Goal: Task Accomplishment & Management: Complete application form

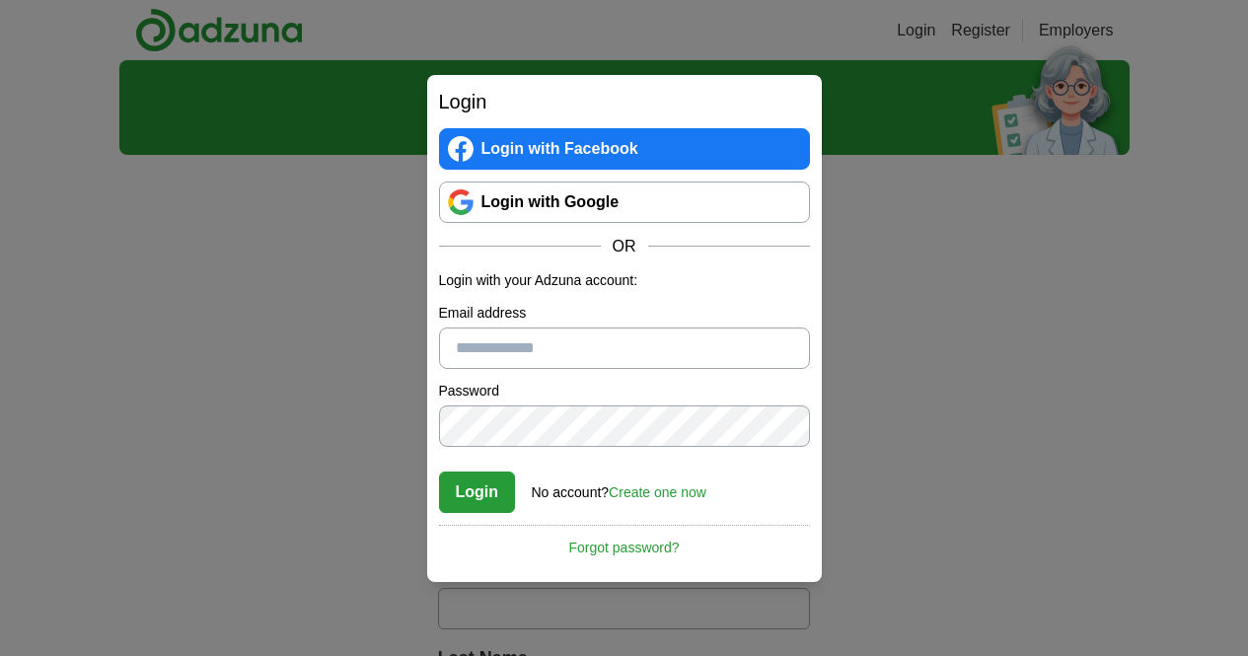
click at [613, 338] on input "Email address" at bounding box center [624, 348] width 371 height 41
type input "**********"
click at [646, 490] on link "Create one now" at bounding box center [658, 492] width 98 height 16
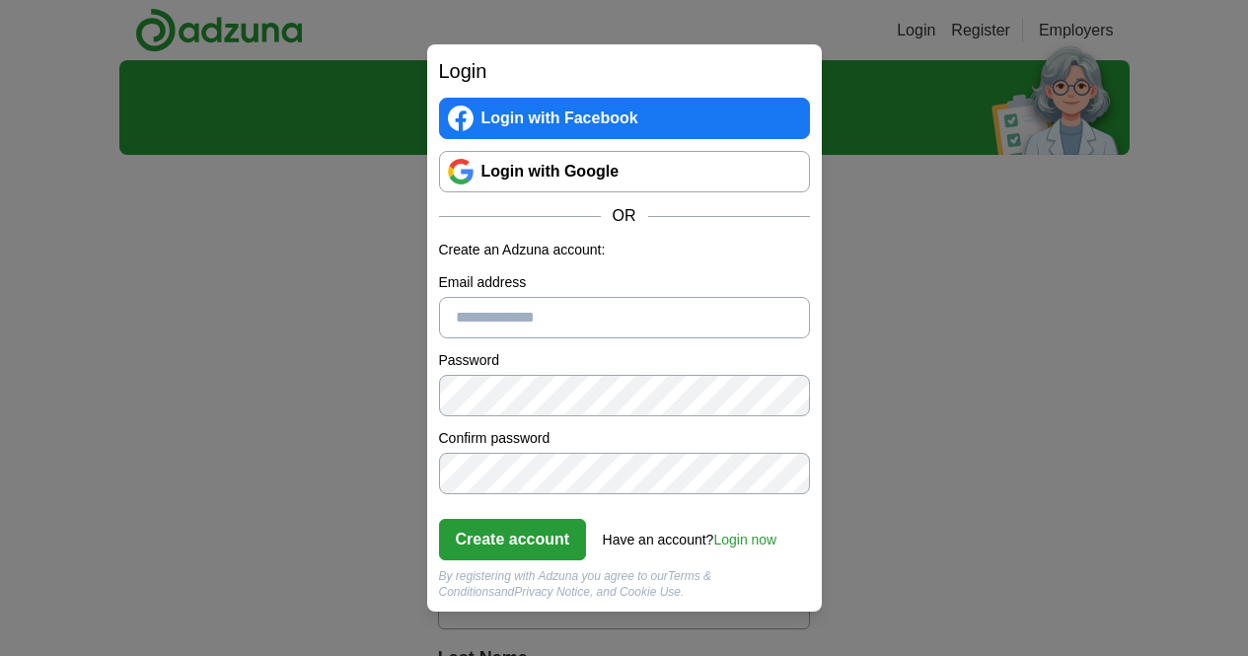
click at [570, 328] on input "Email address" at bounding box center [624, 317] width 371 height 41
type input "**********"
click at [536, 538] on button "Create account" at bounding box center [513, 539] width 148 height 41
click at [253, 346] on div "**********" at bounding box center [624, 328] width 1248 height 656
click at [511, 536] on button "Create account" at bounding box center [513, 539] width 148 height 41
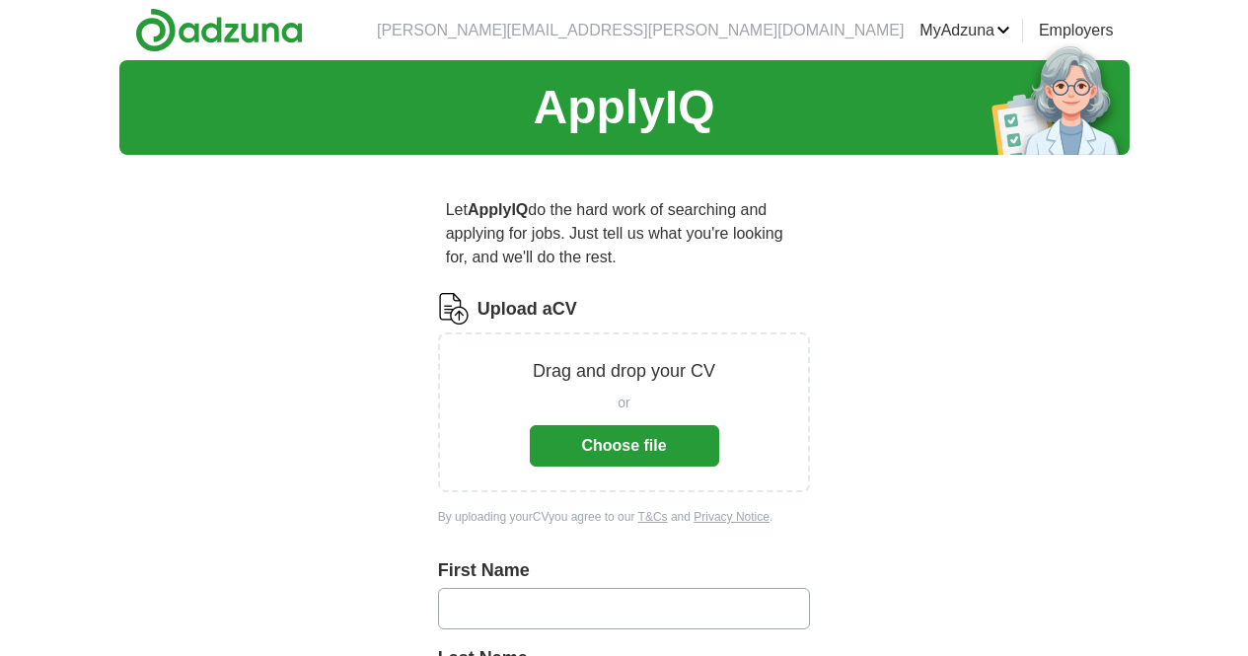
click at [0, 0] on link "Preferences" at bounding box center [0, 0] width 0 height 0
click at [623, 437] on button "Choose file" at bounding box center [624, 445] width 189 height 41
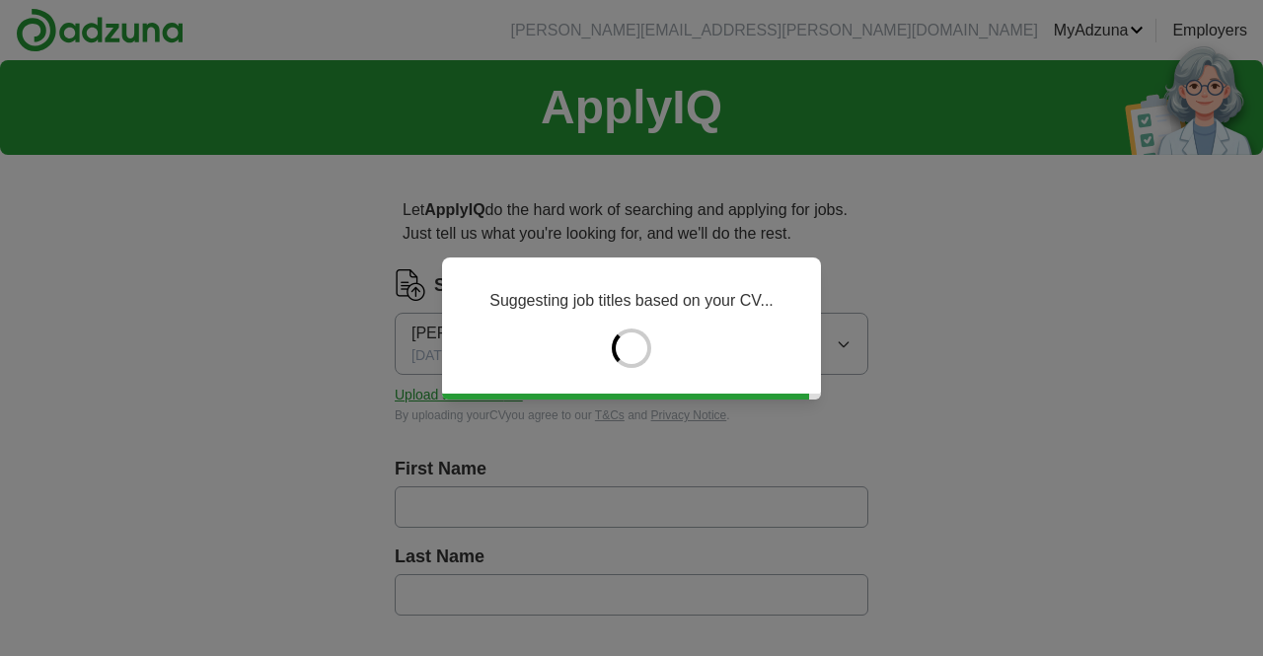
type input "******"
type input "*******"
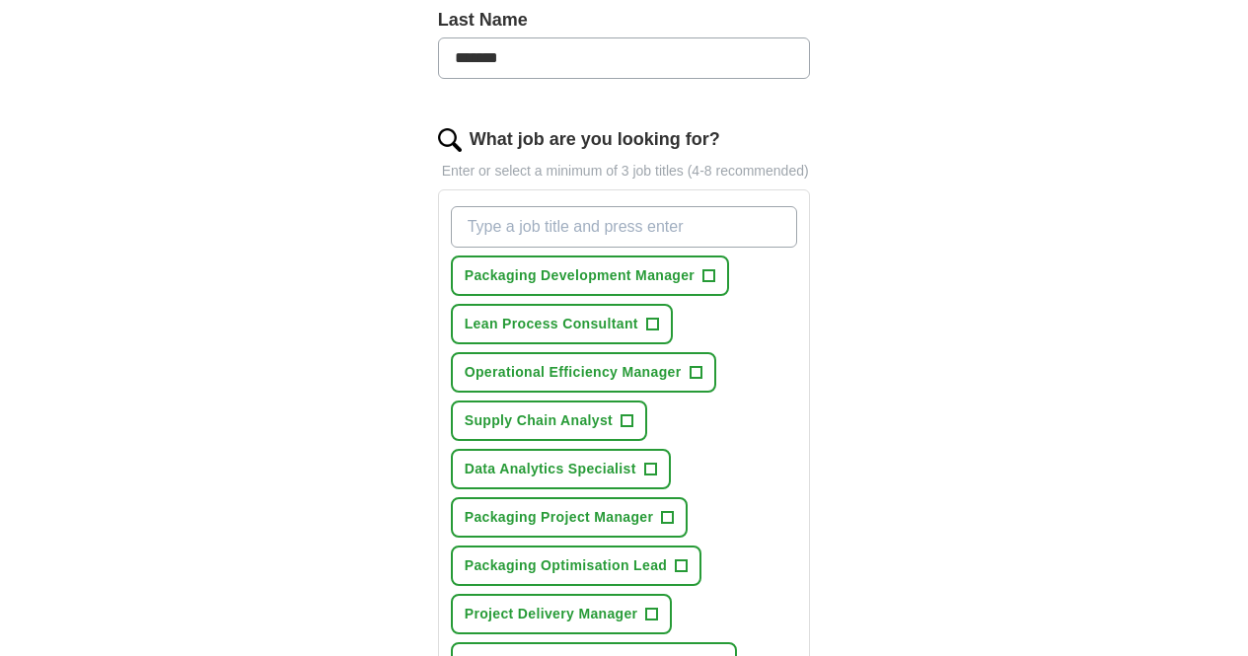
scroll to position [598, 0]
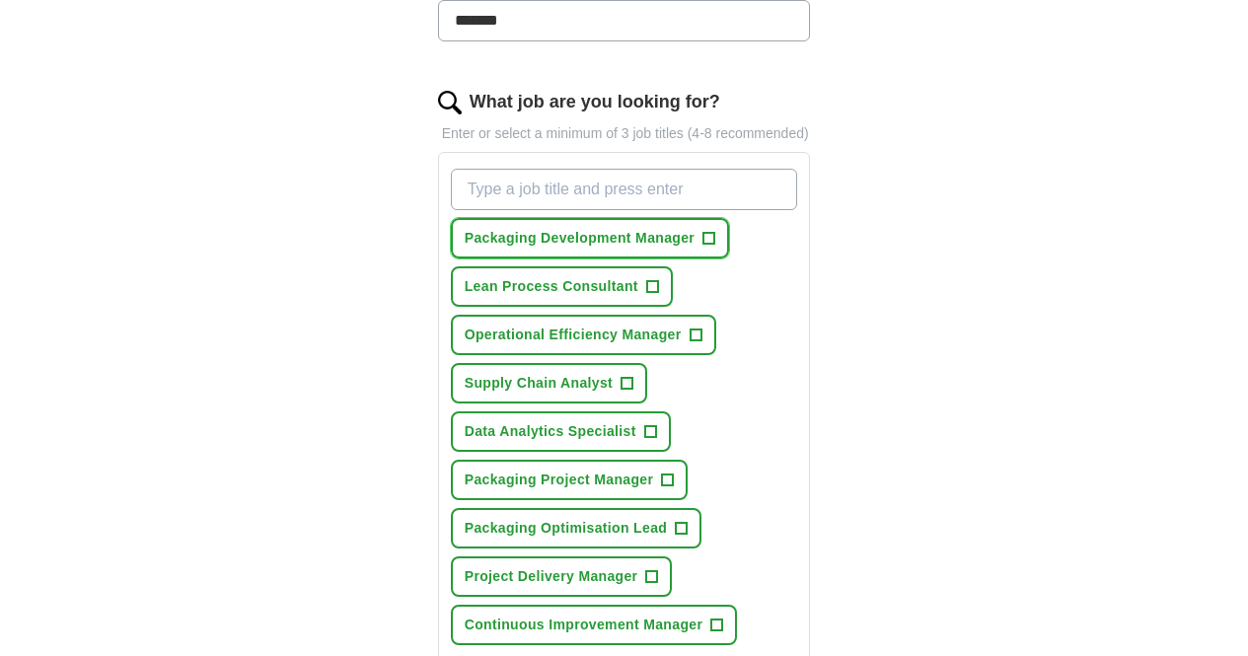
click at [704, 231] on span "+" at bounding box center [710, 239] width 12 height 16
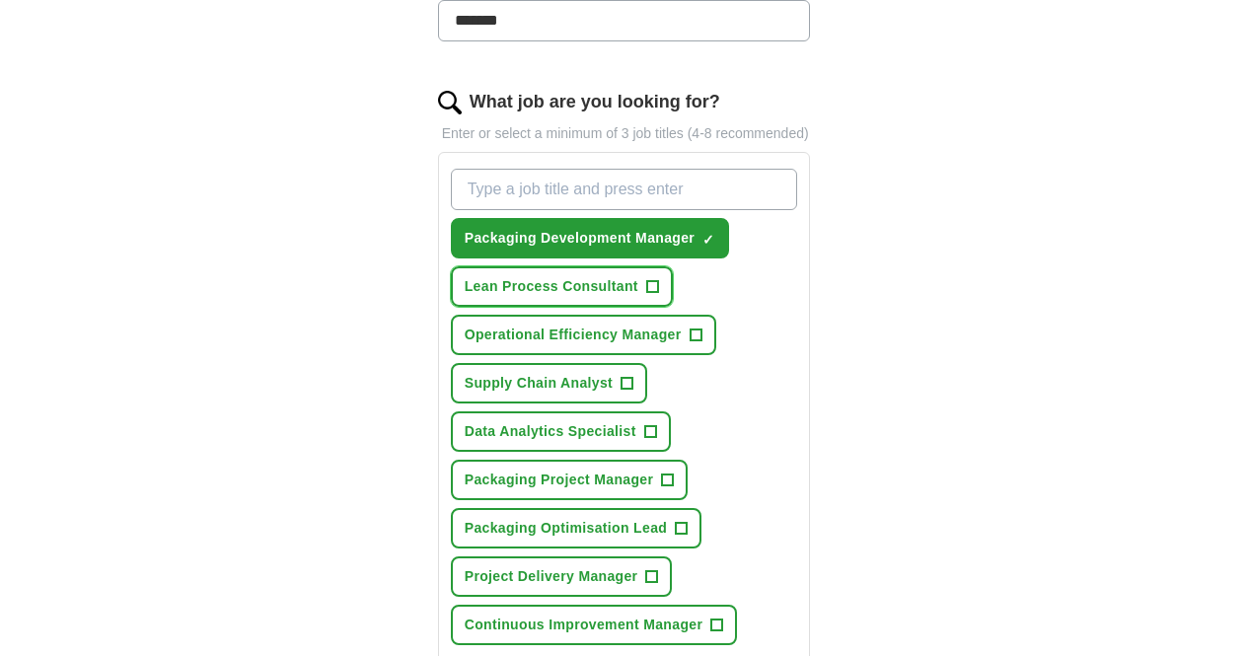
click at [646, 279] on span "+" at bounding box center [652, 287] width 12 height 16
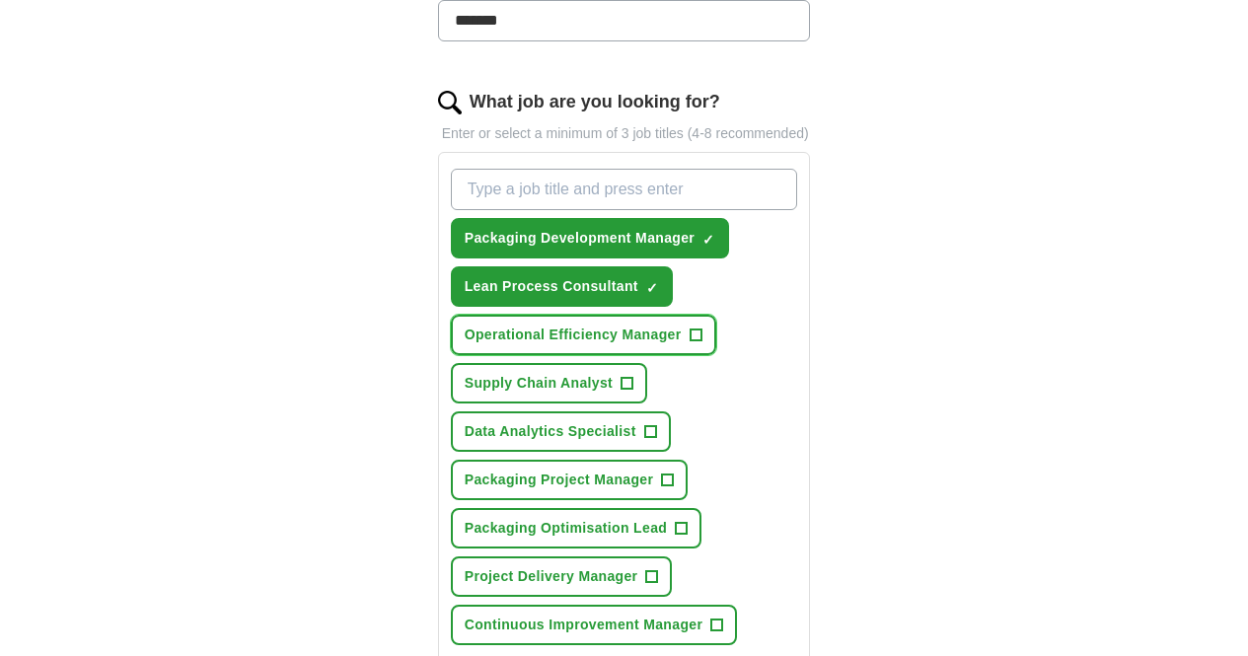
click at [690, 328] on span "+" at bounding box center [696, 336] width 12 height 16
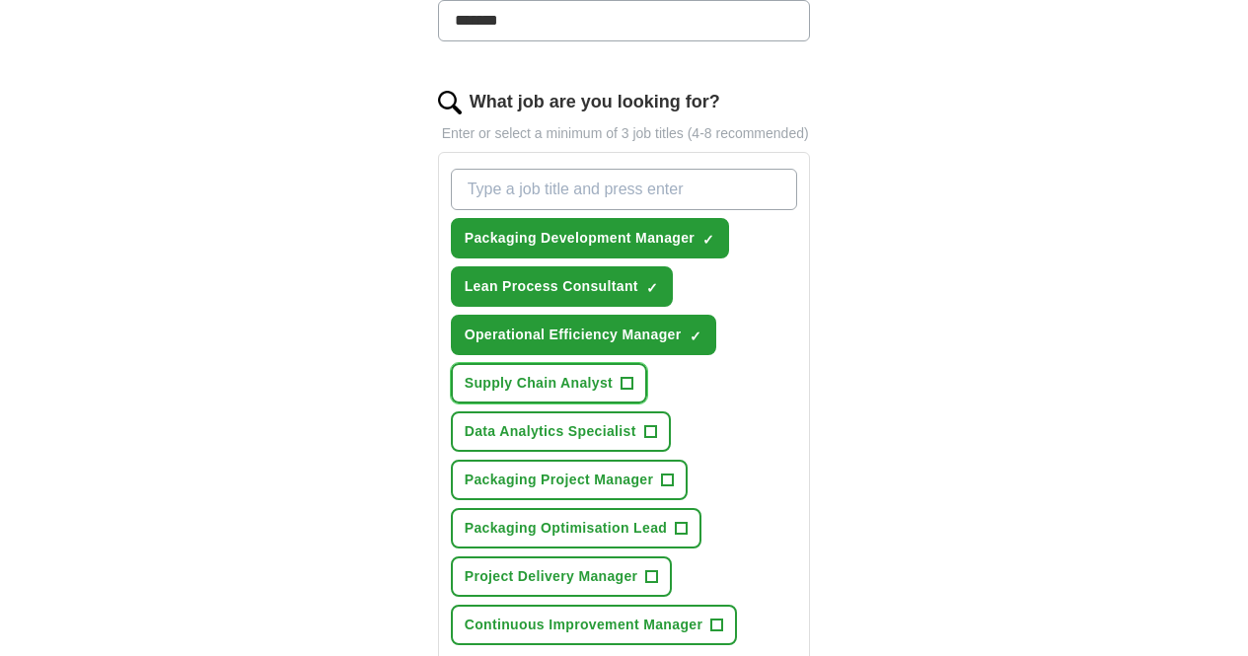
click at [622, 376] on span "+" at bounding box center [628, 384] width 12 height 16
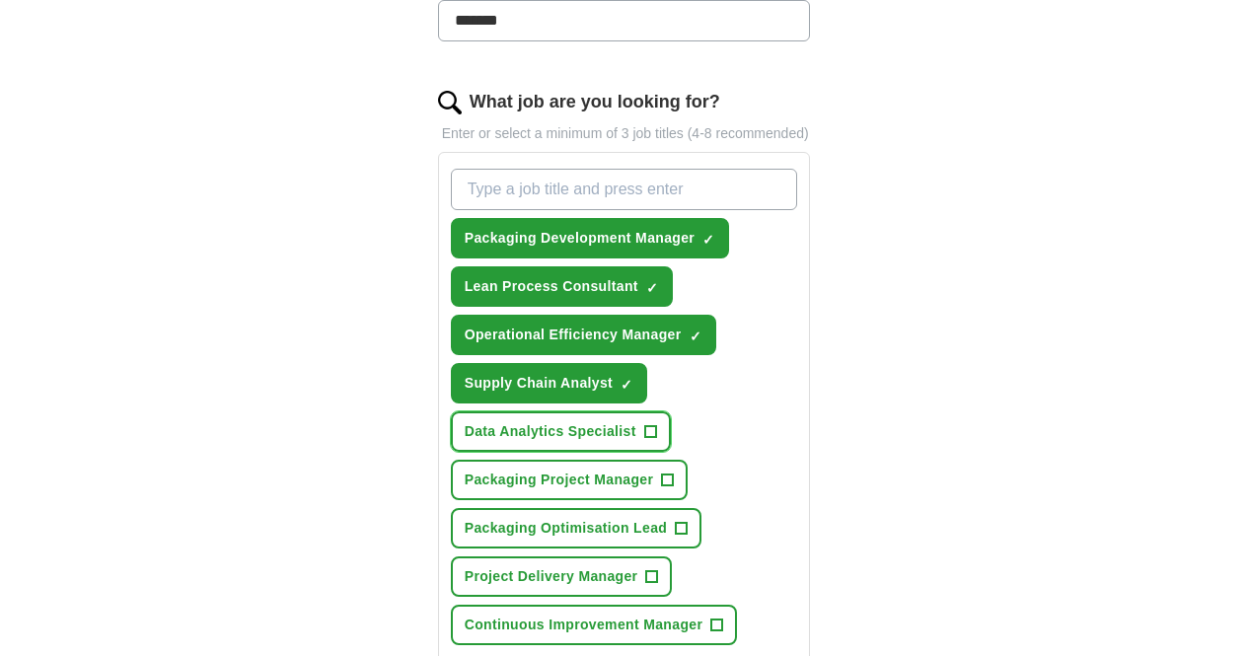
click at [656, 424] on span "+" at bounding box center [650, 432] width 12 height 16
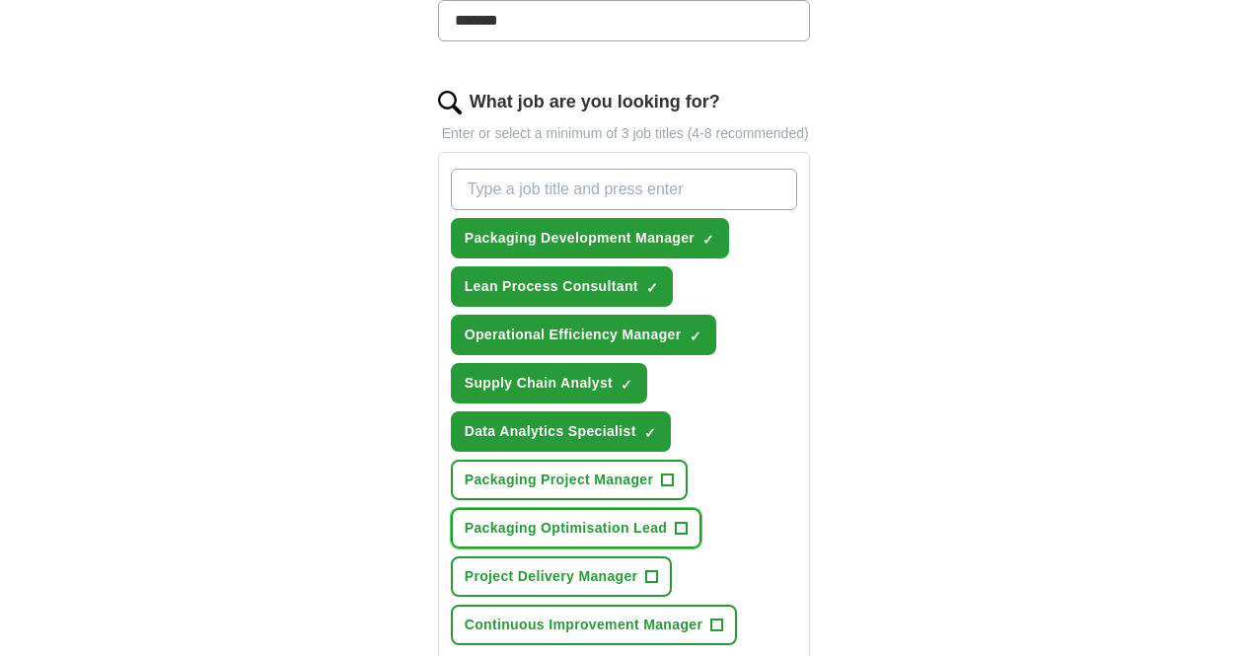
click at [676, 521] on span "+" at bounding box center [682, 529] width 12 height 16
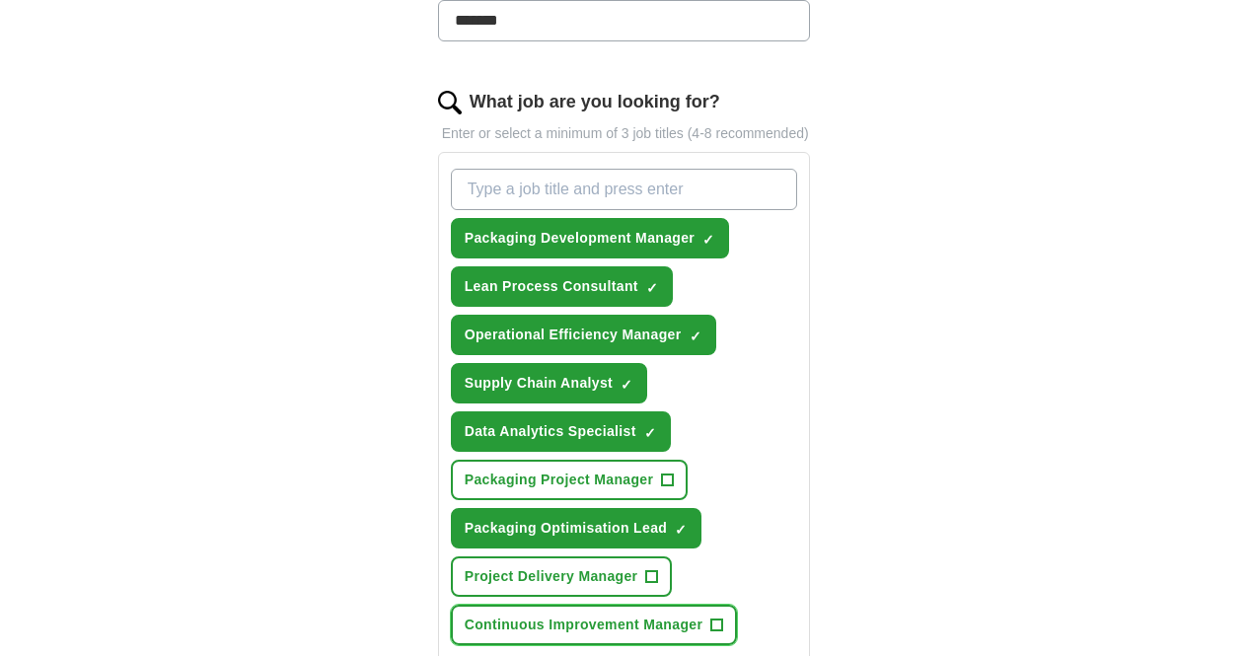
click at [711, 618] on span "+" at bounding box center [717, 626] width 12 height 16
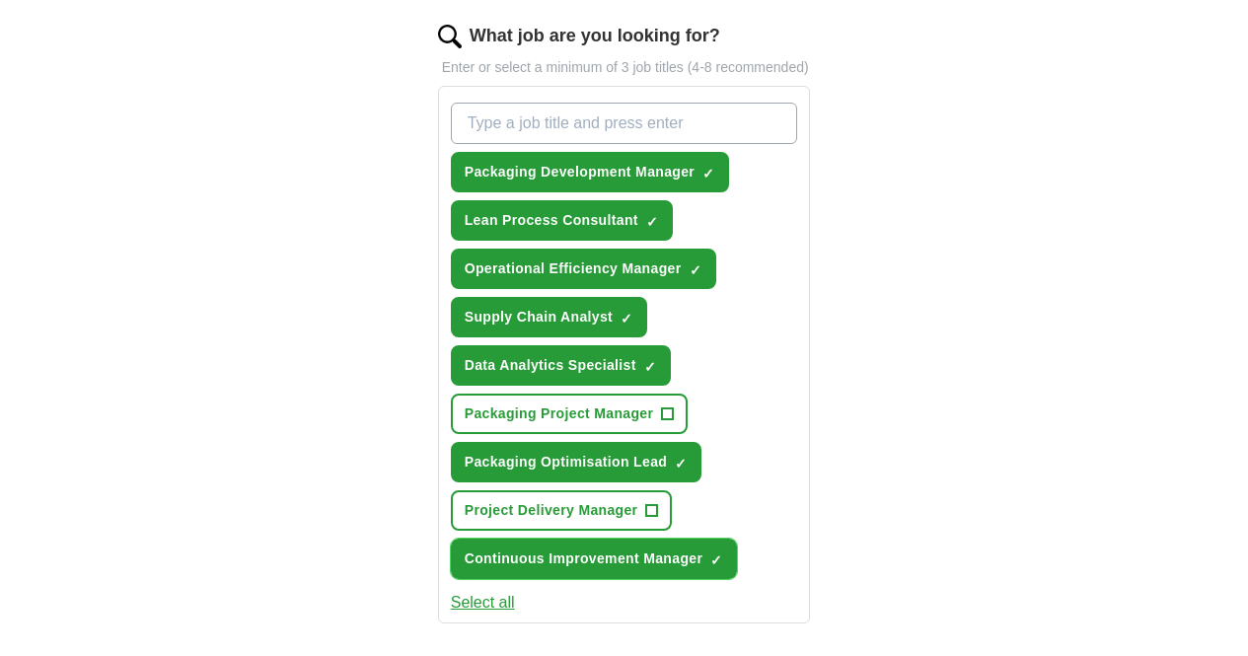
scroll to position [666, 0]
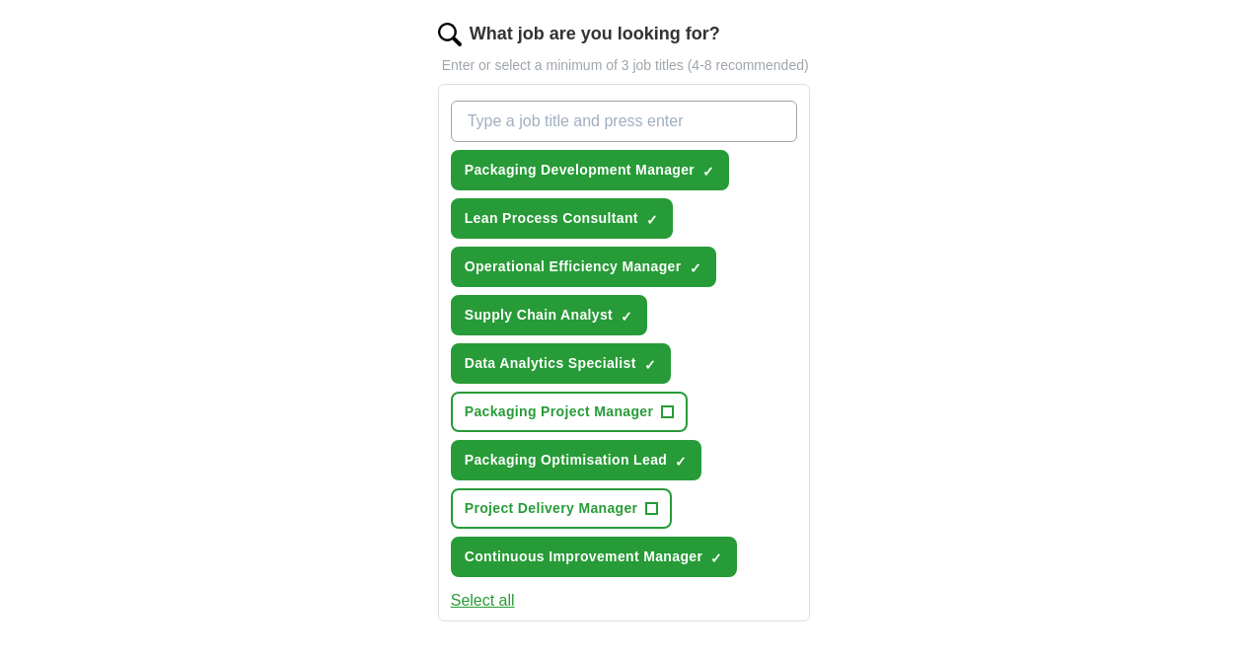
click at [595, 110] on input "What job are you looking for?" at bounding box center [624, 121] width 347 height 41
type input "waste innovation"
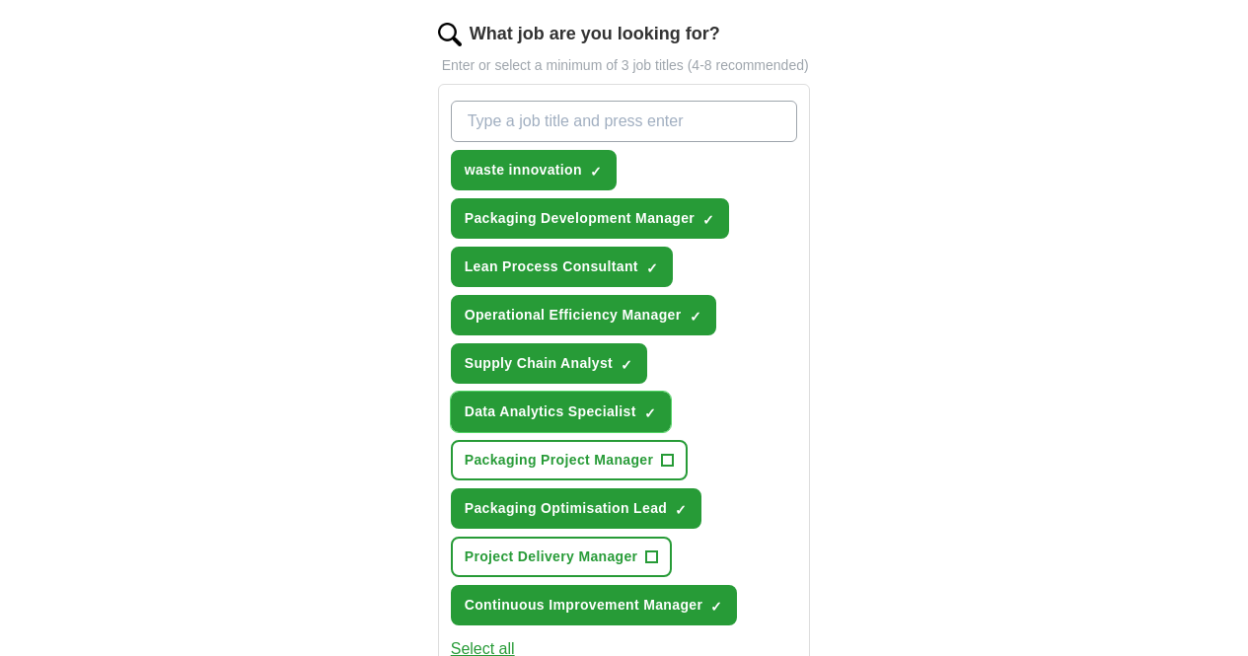
click at [0, 0] on span "×" at bounding box center [0, 0] width 0 height 0
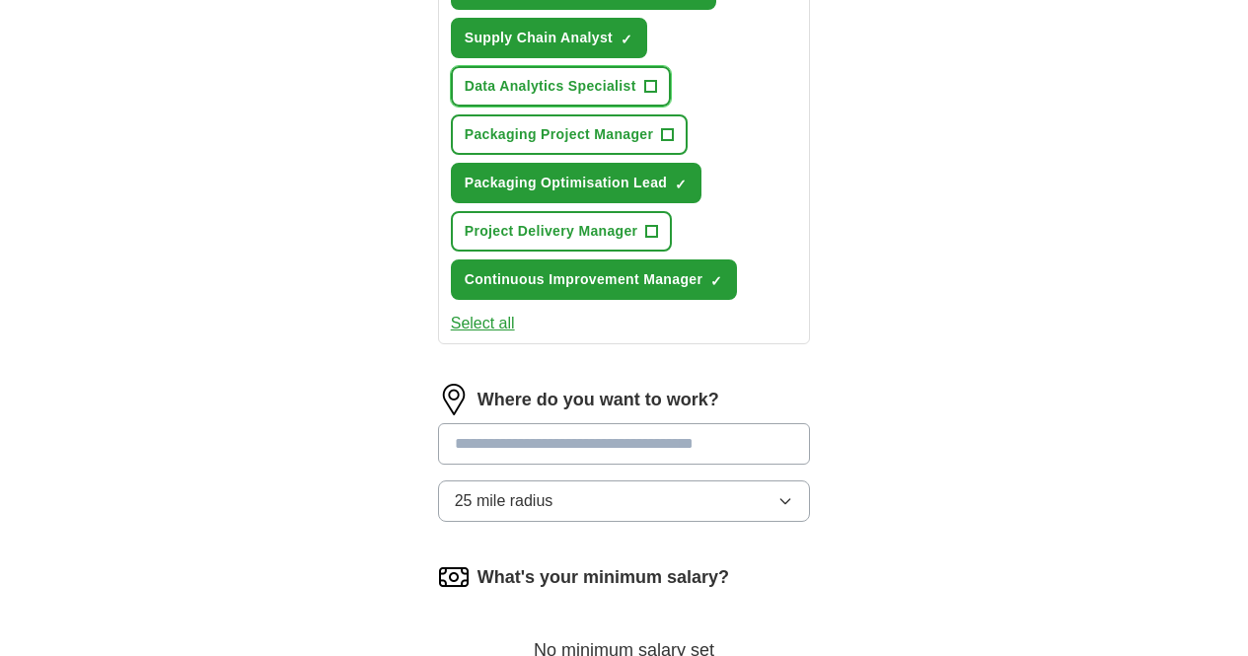
scroll to position [1137, 0]
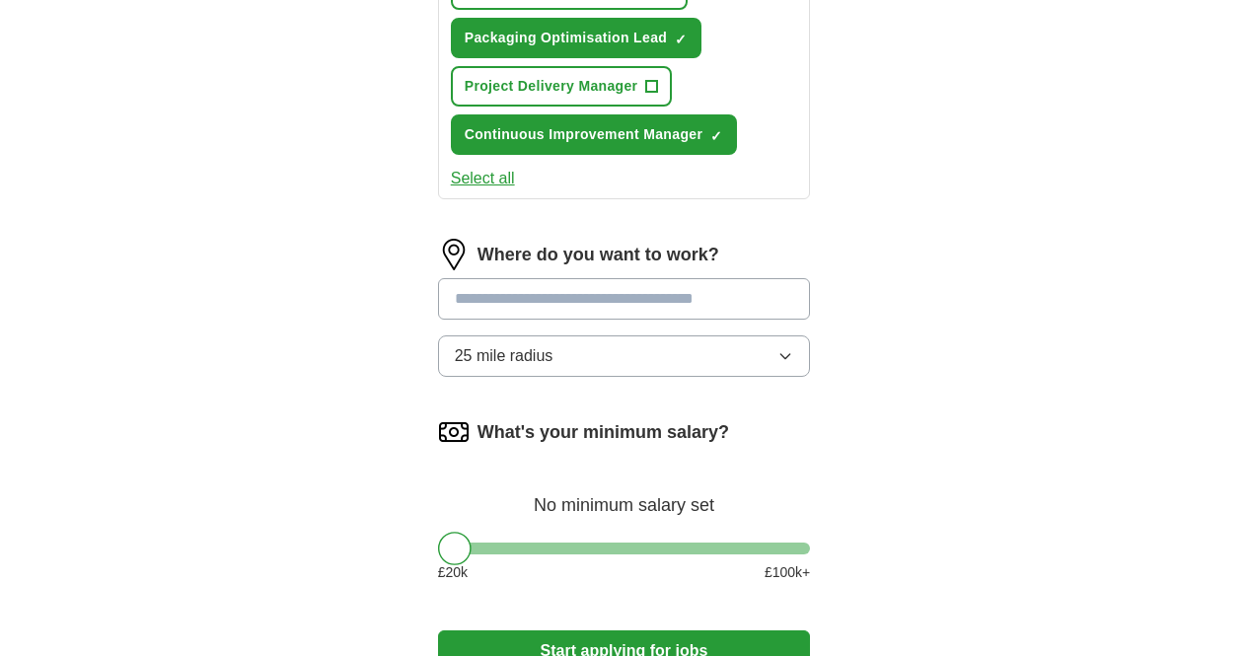
click at [681, 278] on input at bounding box center [624, 298] width 373 height 41
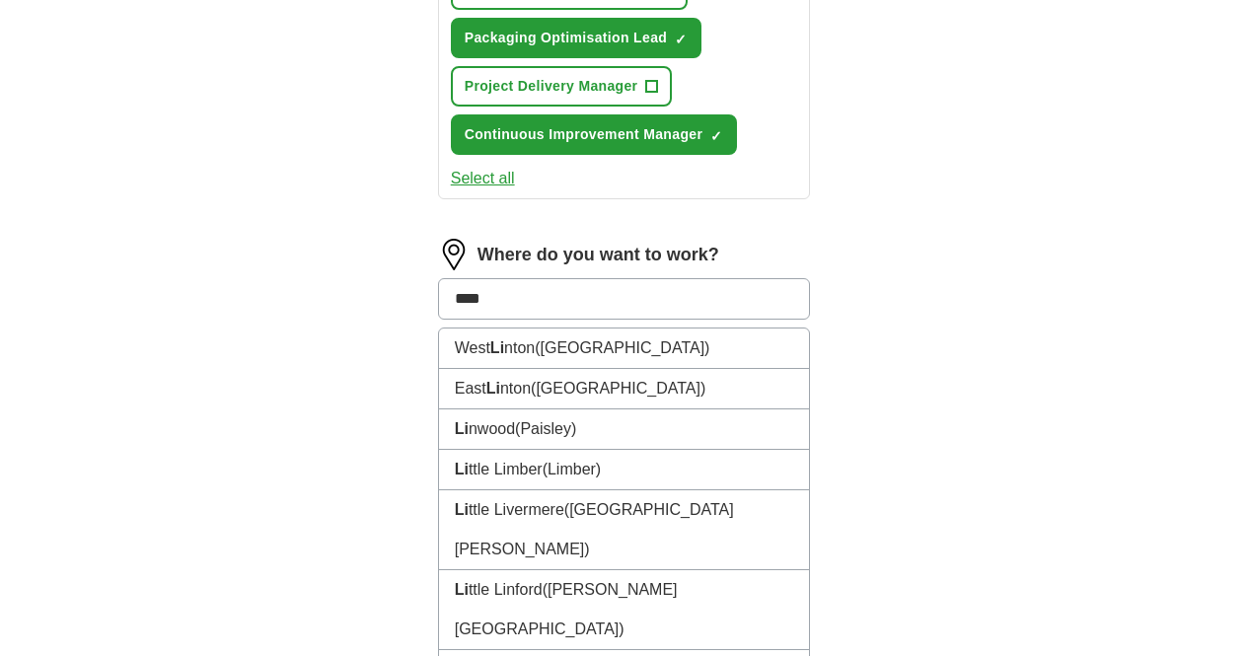
type input "*****"
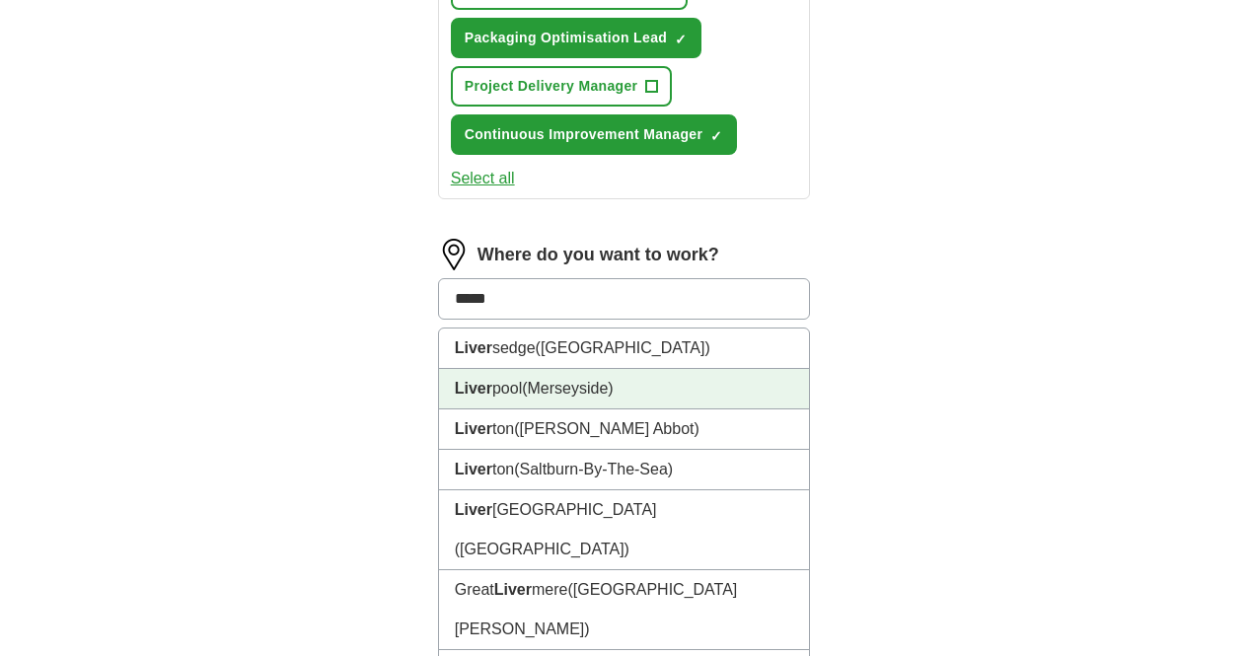
click at [651, 369] on li "Liver pool ([GEOGRAPHIC_DATA])" at bounding box center [624, 389] width 371 height 40
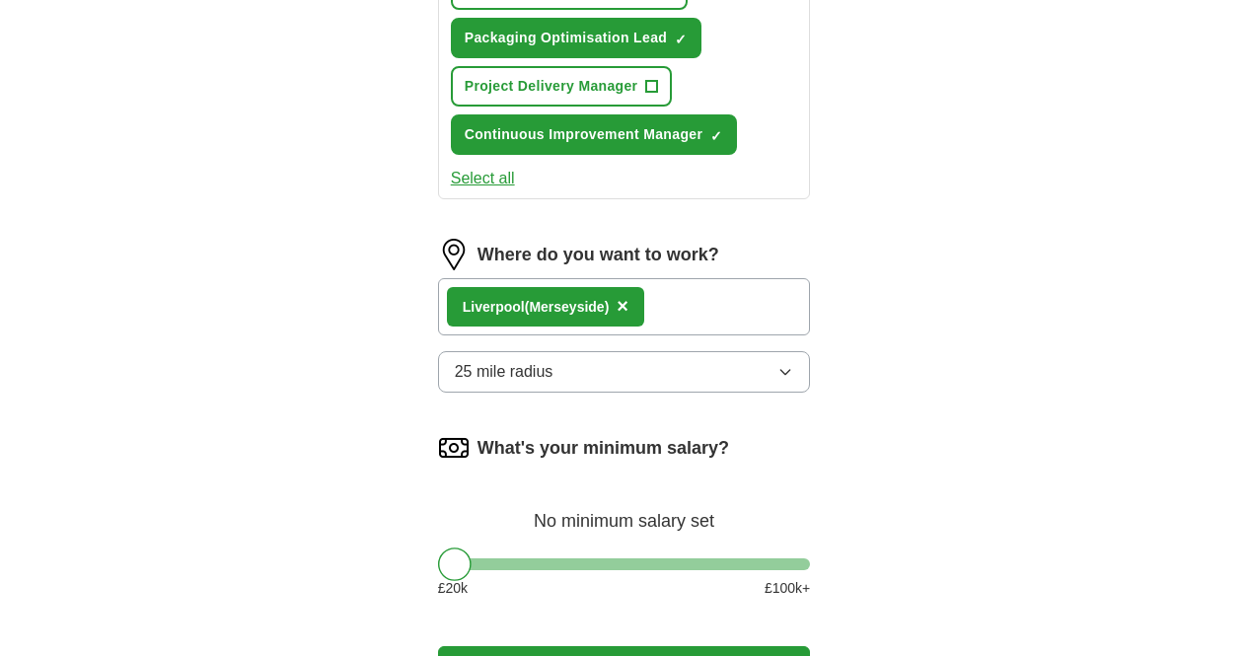
click at [597, 351] on button "25 mile radius" at bounding box center [624, 371] width 373 height 41
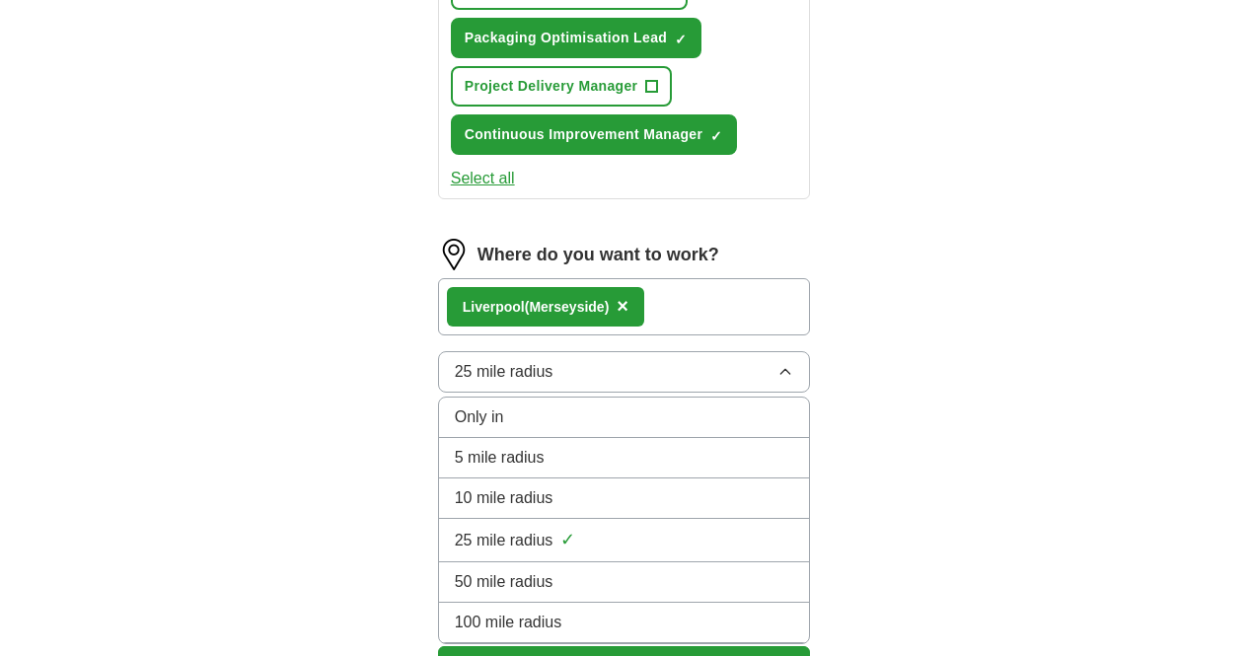
click at [597, 351] on button "25 mile radius" at bounding box center [624, 371] width 373 height 41
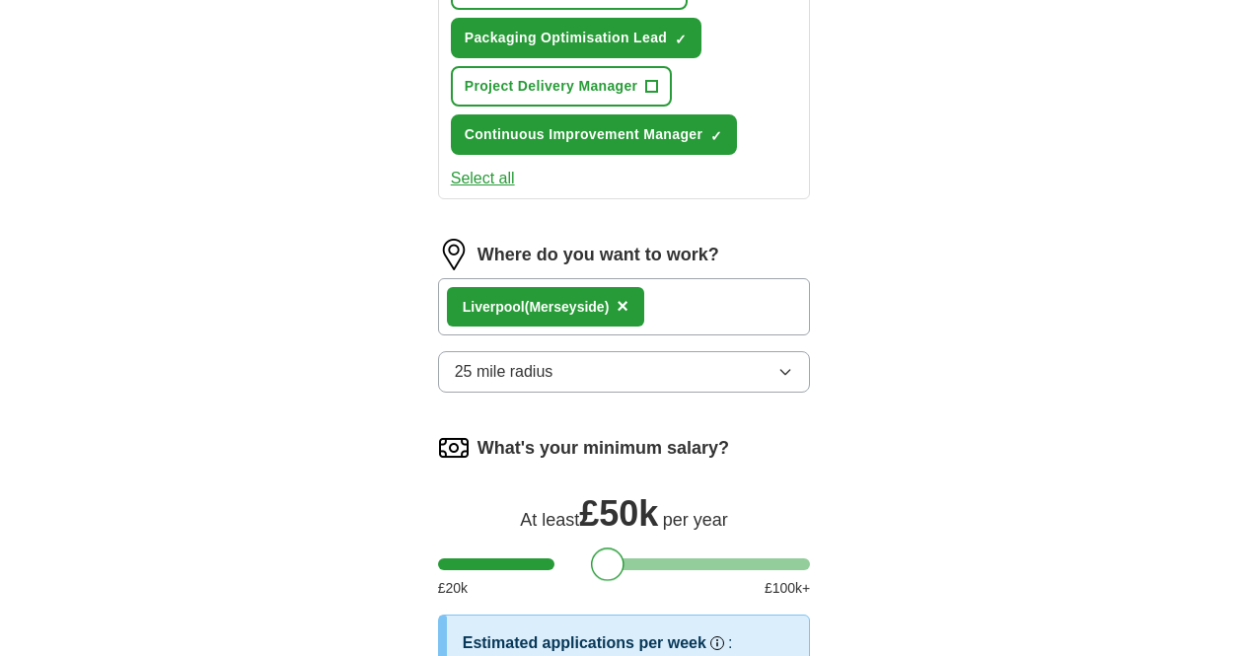
drag, startPoint x: 426, startPoint y: 497, endPoint x: 577, endPoint y: 503, distance: 151.1
click at [591, 548] on div at bounding box center [608, 565] width 34 height 34
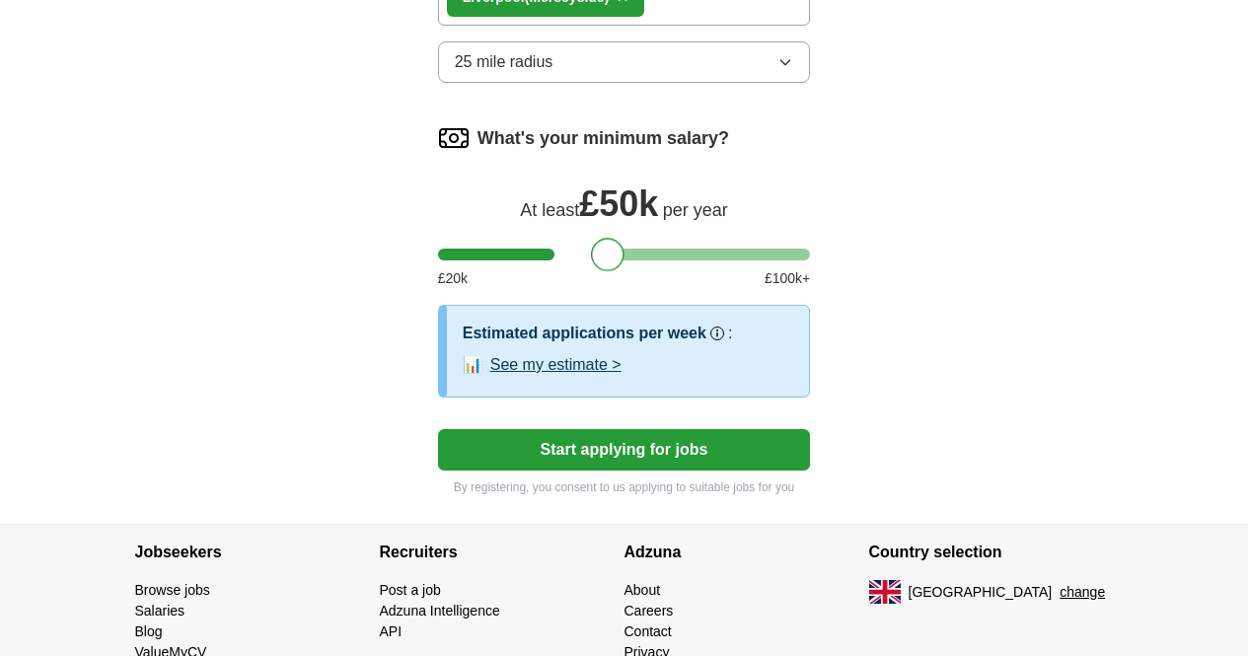
scroll to position [1447, 0]
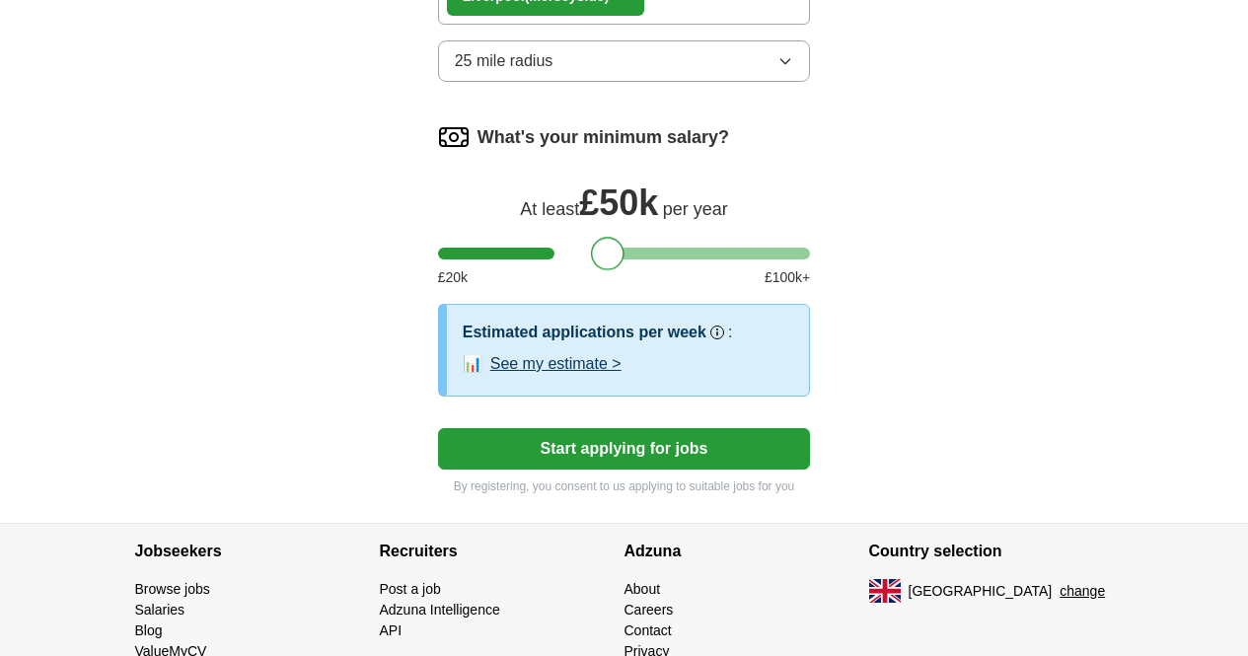
click at [520, 352] on button "See my estimate >" at bounding box center [555, 364] width 131 height 24
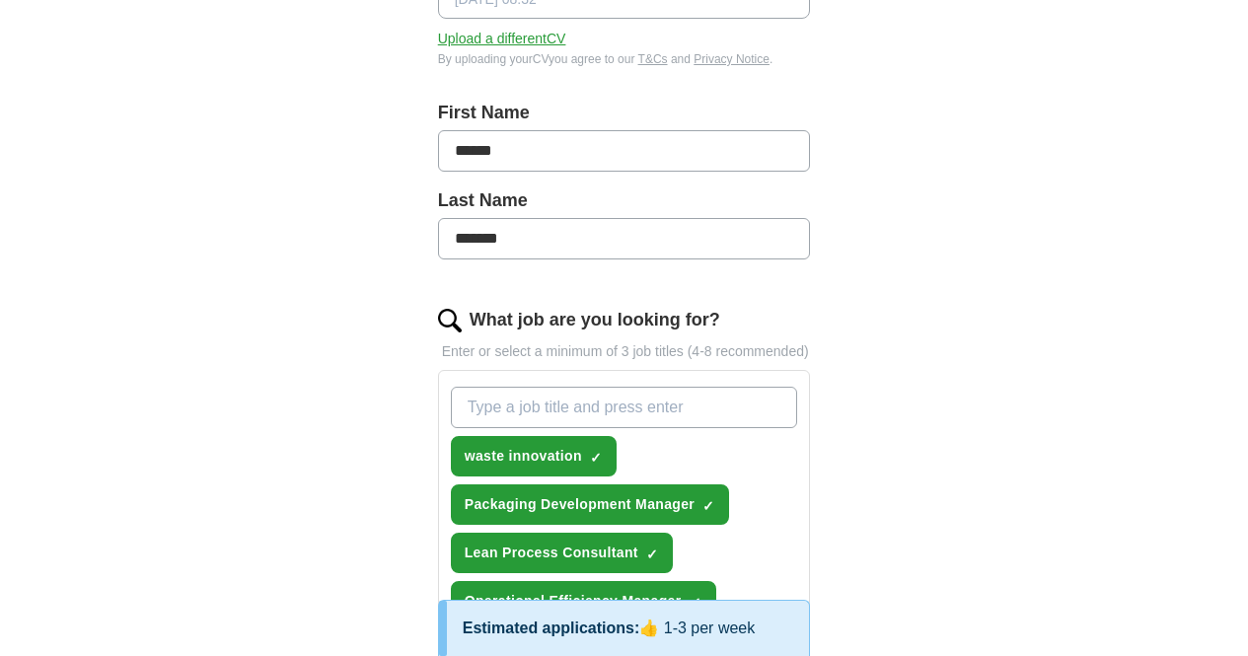
scroll to position [0, 0]
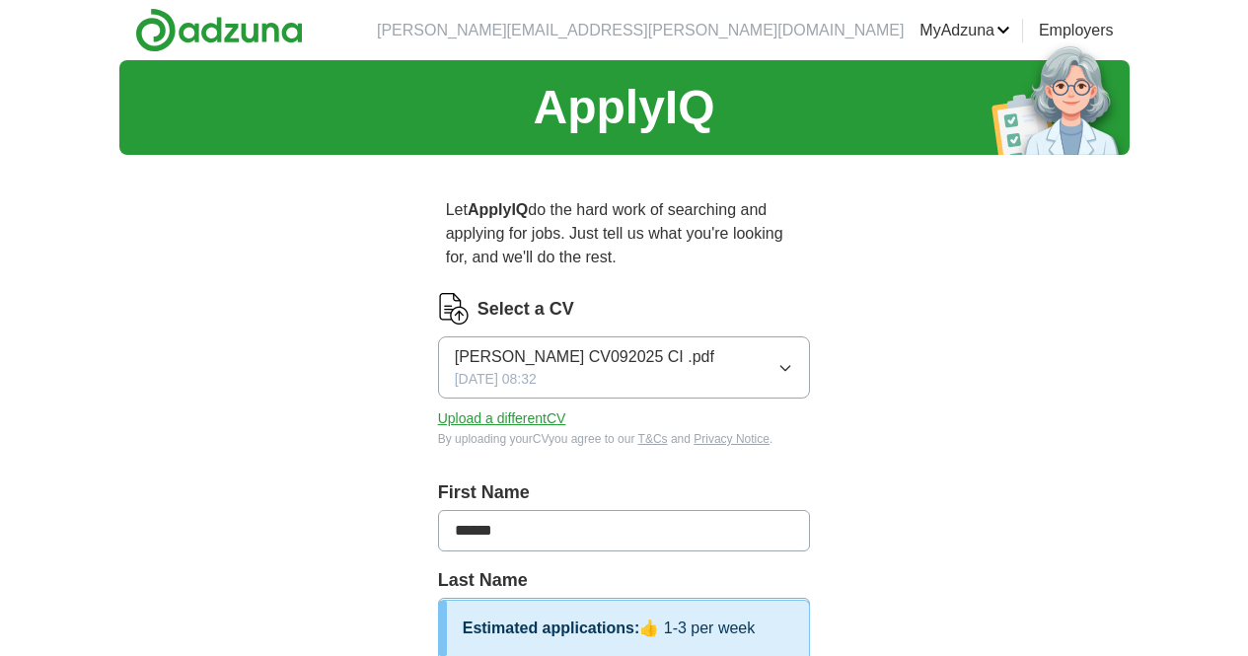
click at [0, 0] on link "Posted jobs" at bounding box center [0, 0] width 0 height 0
